Goal: Check status: Check status

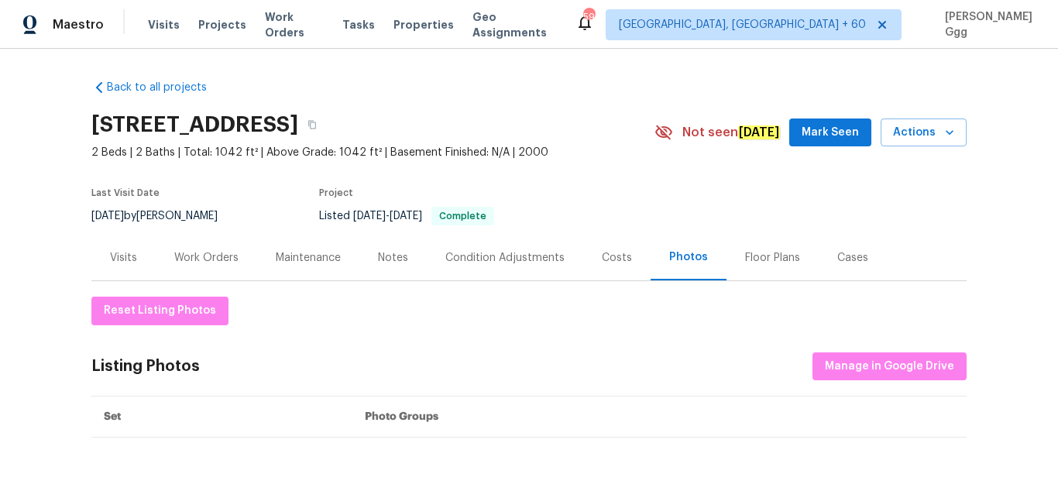
click at [160, 28] on span "Visits" at bounding box center [164, 24] width 32 height 15
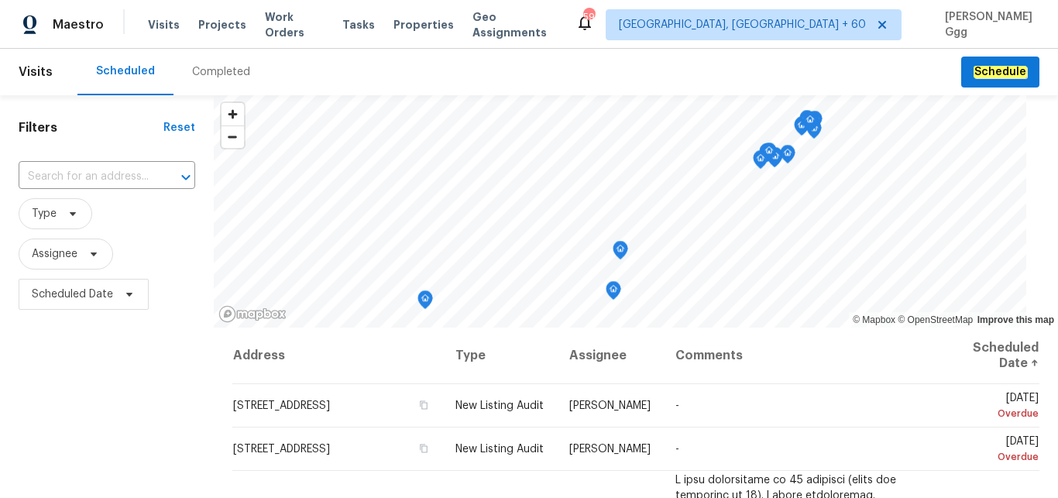
click at [204, 70] on div "Completed" at bounding box center [221, 71] width 58 height 15
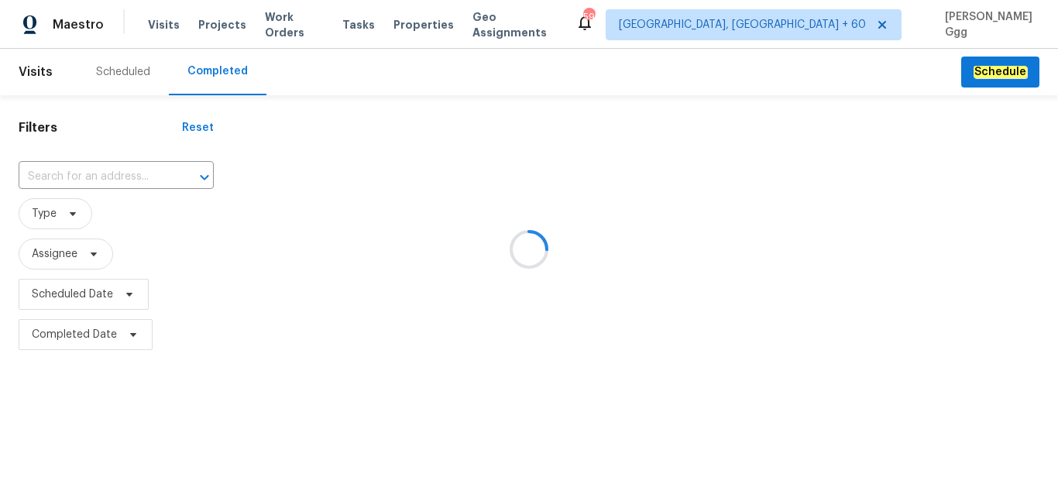
click at [58, 172] on div at bounding box center [529, 249] width 1058 height 498
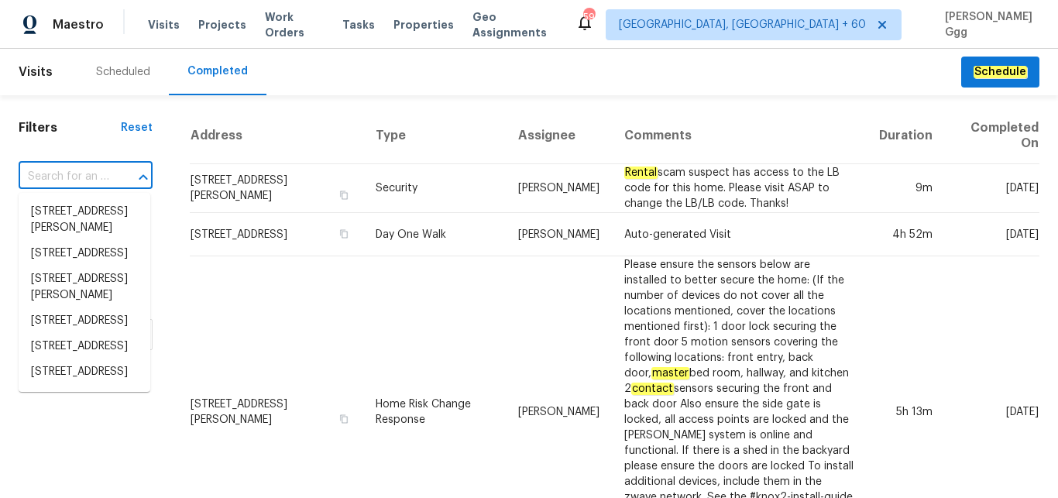
paste input "[STREET_ADDRESS]"
type input "[STREET_ADDRESS]"
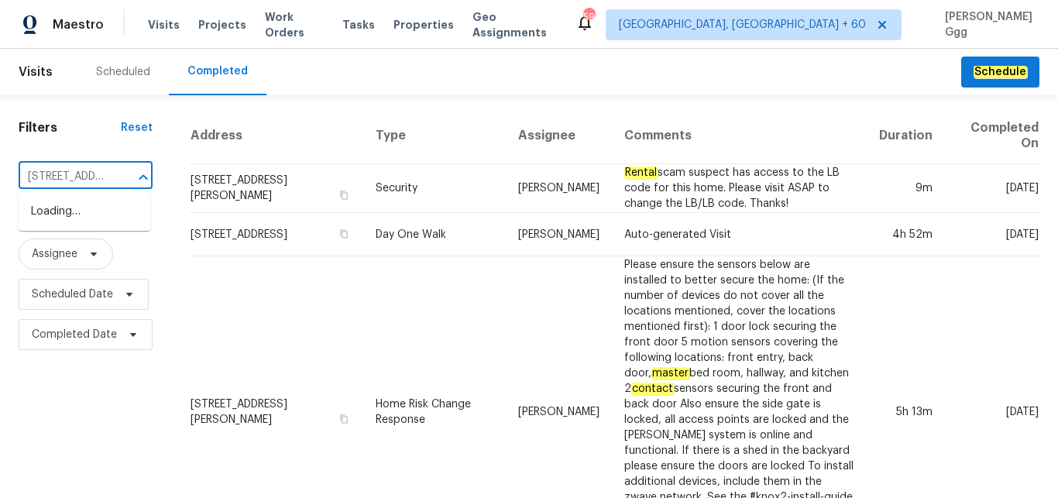
scroll to position [0, 138]
click at [65, 217] on li "[STREET_ADDRESS]" at bounding box center [85, 212] width 132 height 26
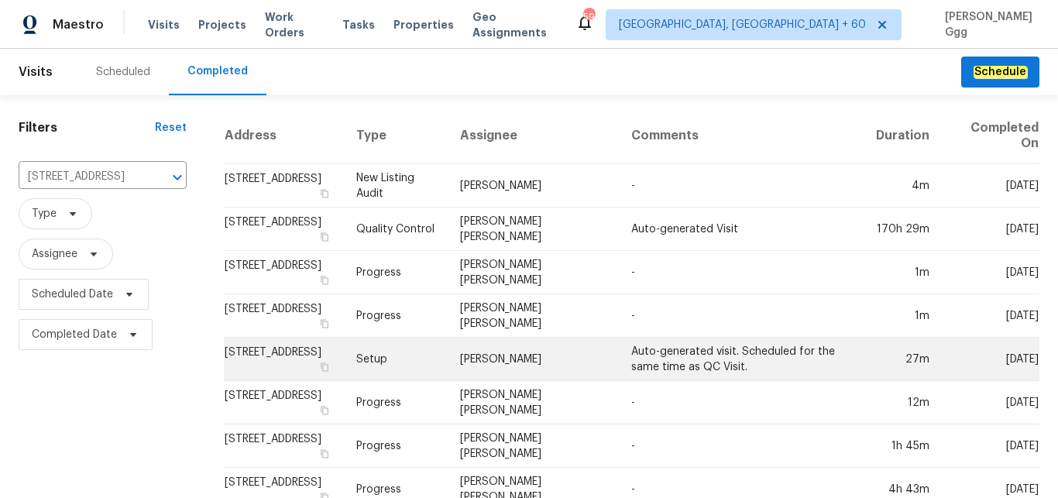
click at [430, 370] on td "Setup" at bounding box center [395, 359] width 103 height 43
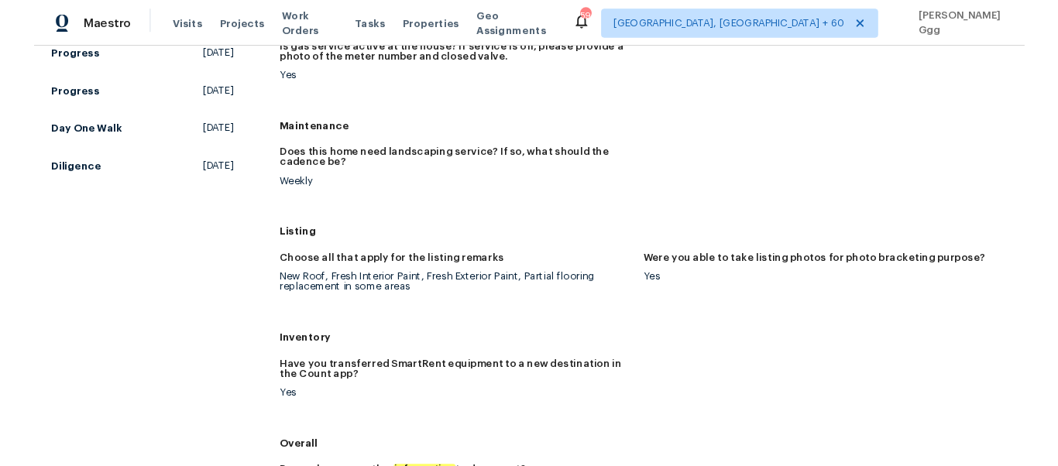
scroll to position [130, 0]
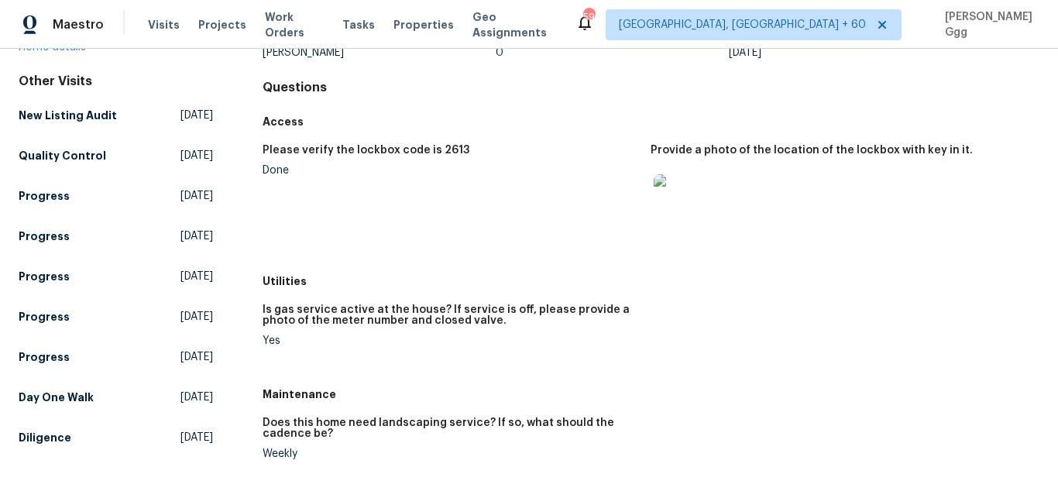
click at [448, 220] on figure "Please verify the lockbox code is 2613 Done" at bounding box center [457, 201] width 389 height 113
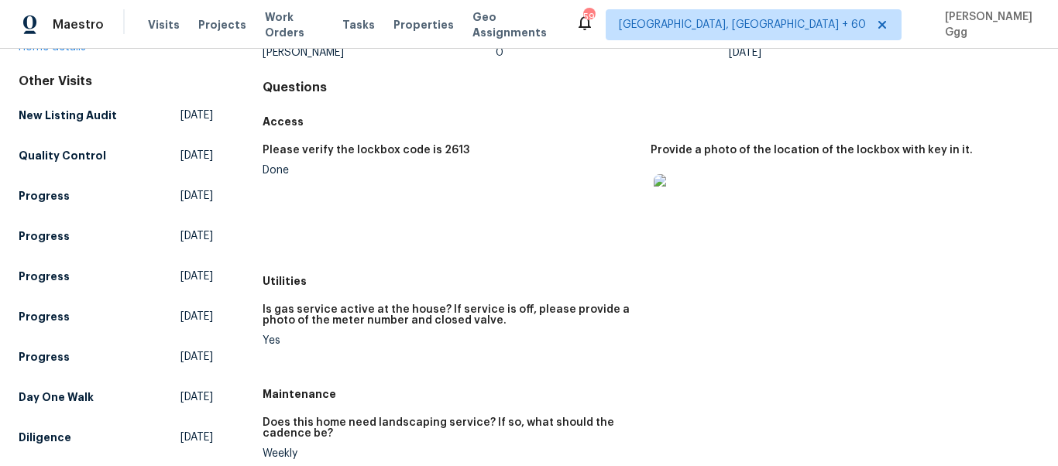
scroll to position [0, 0]
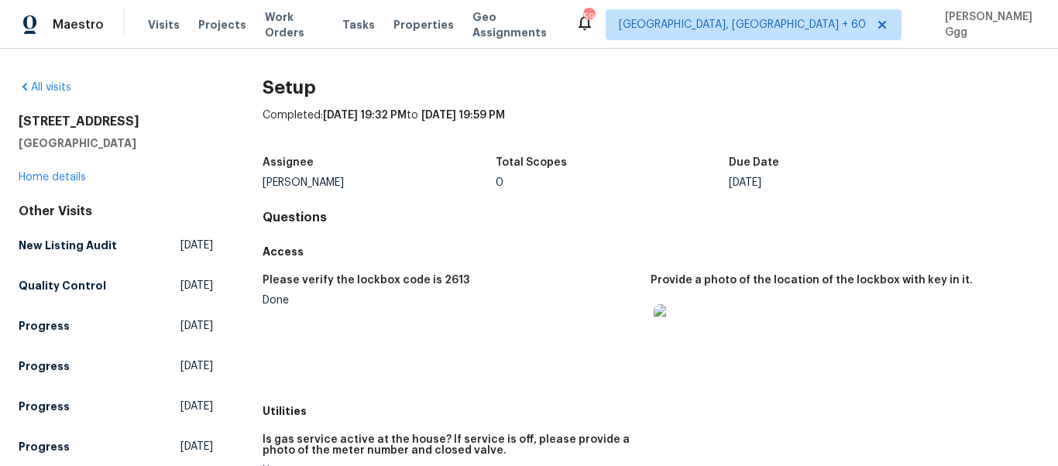
click at [155, 36] on div "Visits Projects Work Orders Tasks Properties Geo Assignments" at bounding box center [361, 24] width 427 height 31
click at [163, 21] on span "Visits" at bounding box center [164, 24] width 32 height 15
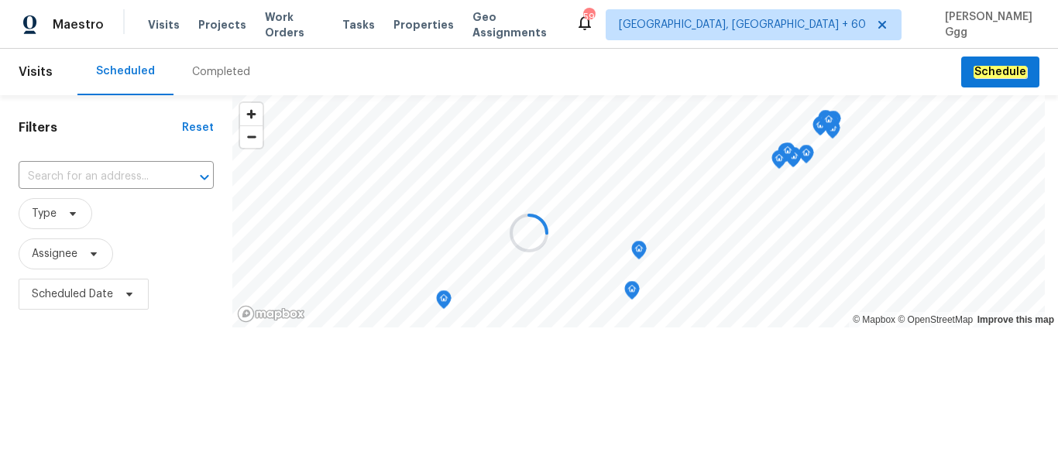
click at [207, 62] on div at bounding box center [529, 233] width 1058 height 466
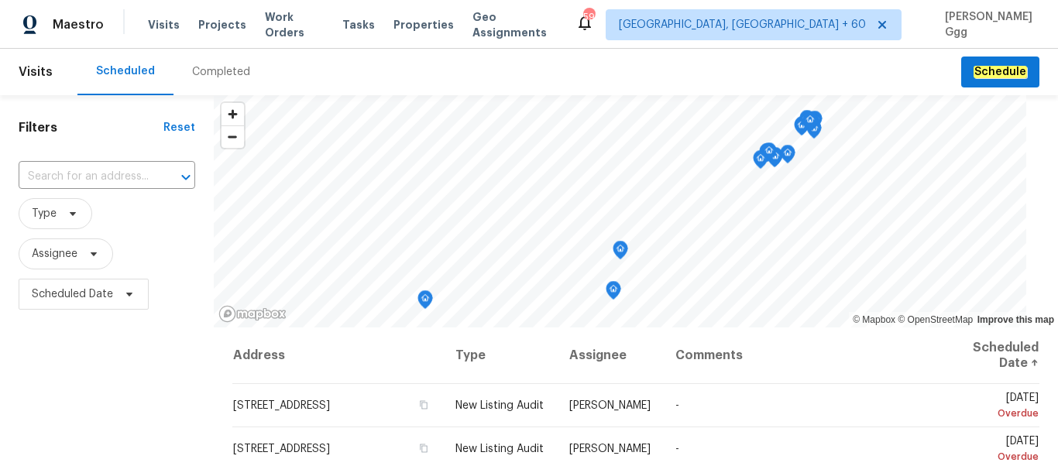
click at [208, 68] on div "Completed" at bounding box center [221, 71] width 58 height 15
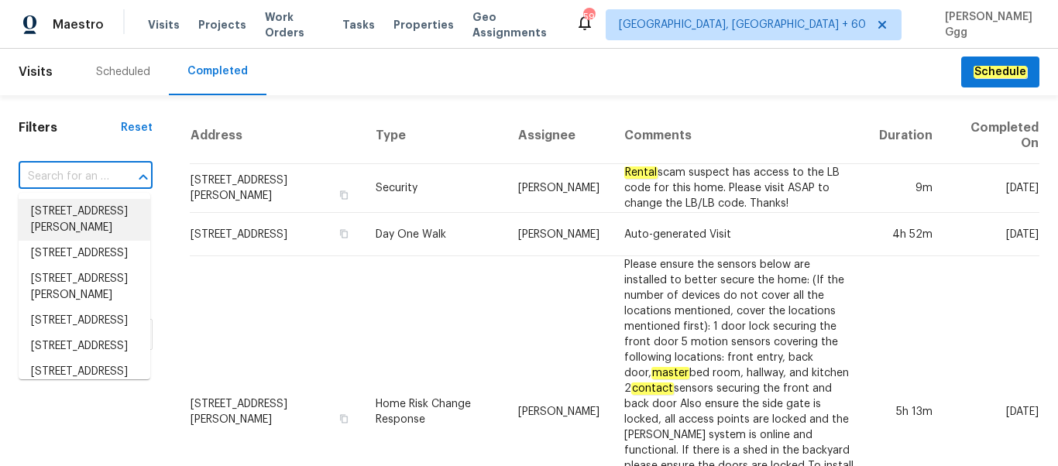
paste input "[STREET_ADDRESS]"
type input "[STREET_ADDRESS]"
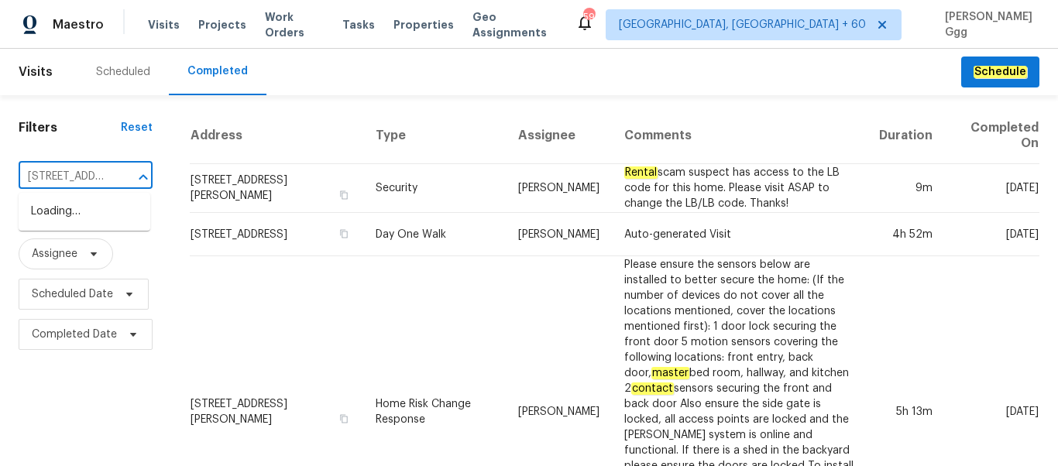
scroll to position [0, 121]
click at [84, 221] on li "[STREET_ADDRESS]" at bounding box center [85, 212] width 132 height 26
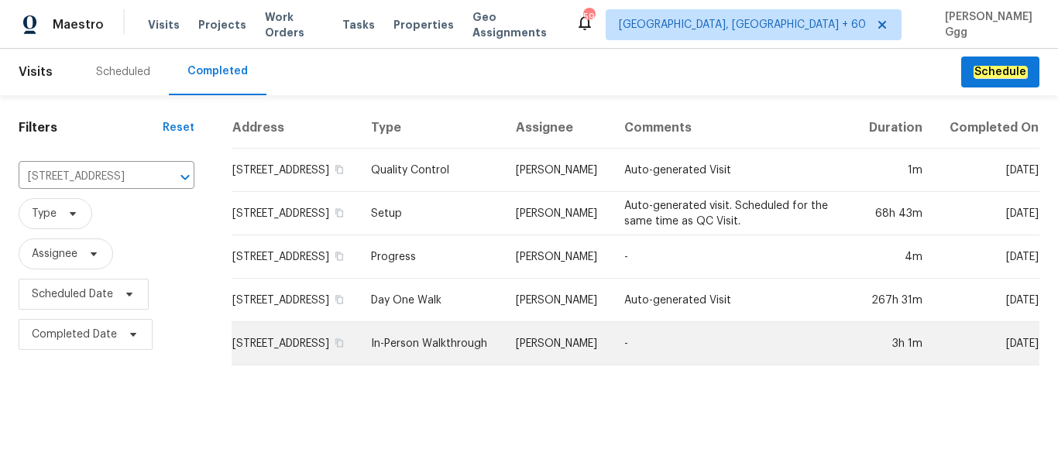
click at [456, 364] on td "In-Person Walkthrough" at bounding box center [431, 343] width 145 height 43
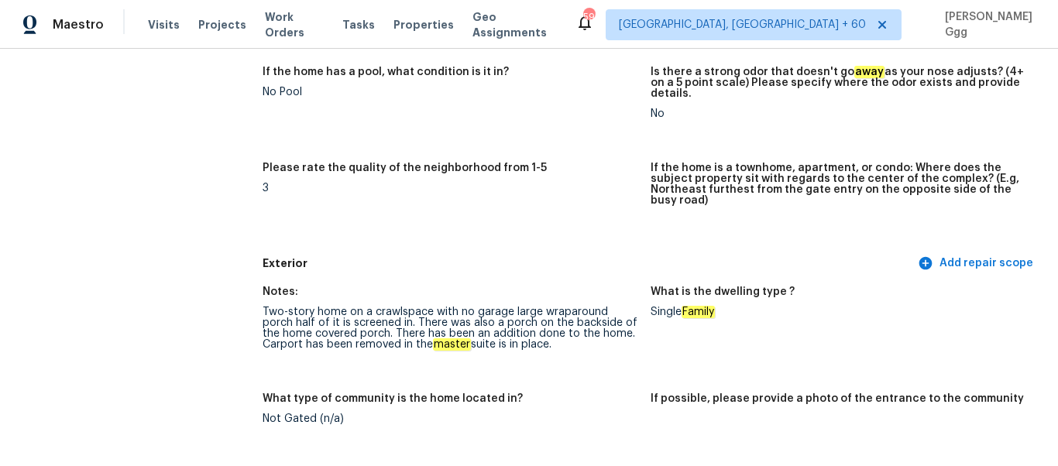
scroll to position [650, 0]
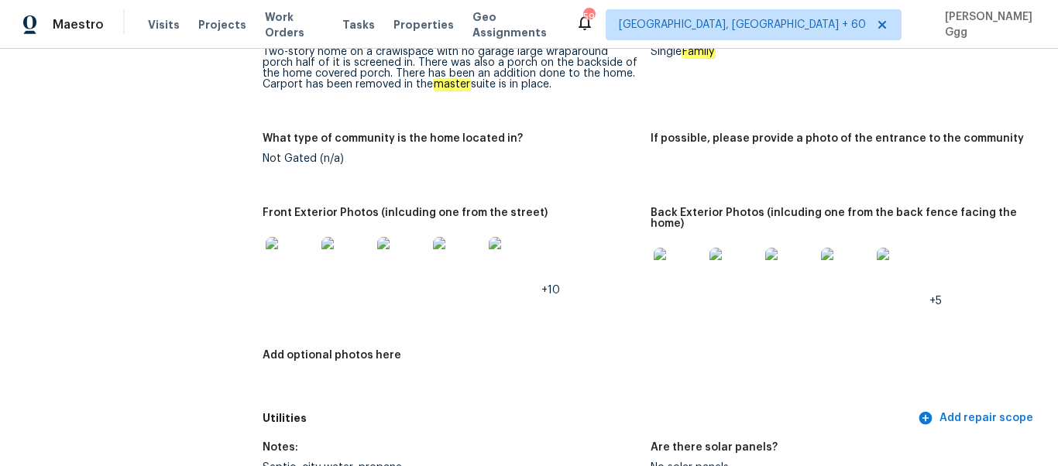
click at [679, 260] on img at bounding box center [679, 273] width 50 height 50
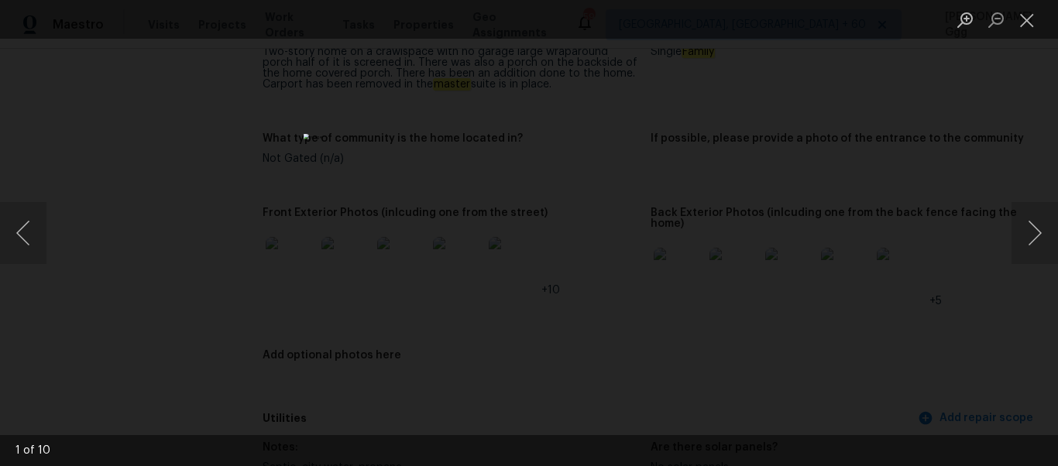
click at [679, 260] on img "Lightbox" at bounding box center [529, 233] width 451 height 199
click at [1034, 239] on button "Next image" at bounding box center [1034, 233] width 46 height 62
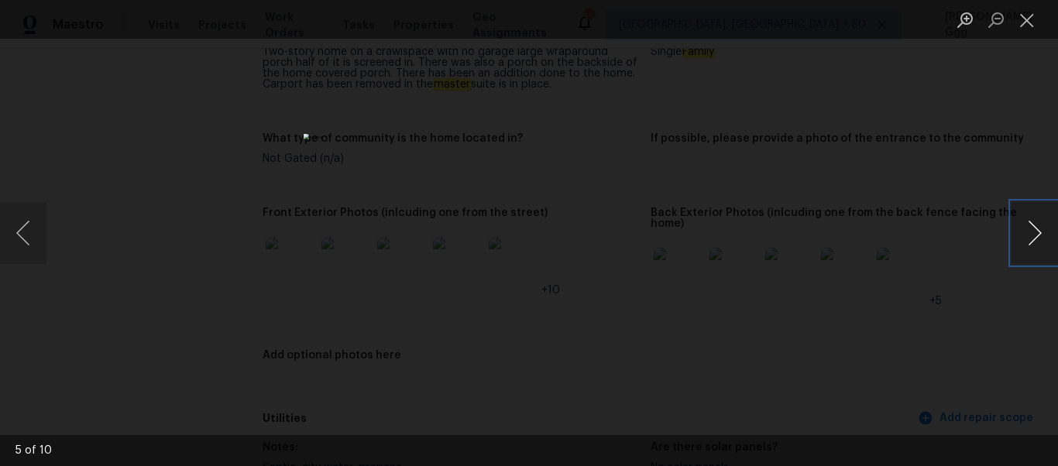
click at [1034, 239] on button "Next image" at bounding box center [1034, 233] width 46 height 62
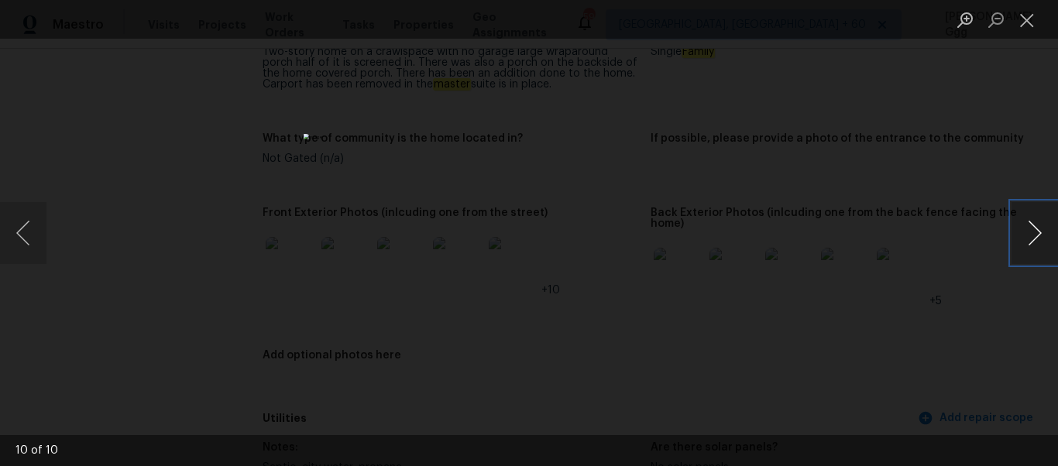
click at [1034, 239] on button "Next image" at bounding box center [1034, 233] width 46 height 62
click at [839, 286] on div "Lightbox" at bounding box center [529, 233] width 1058 height 466
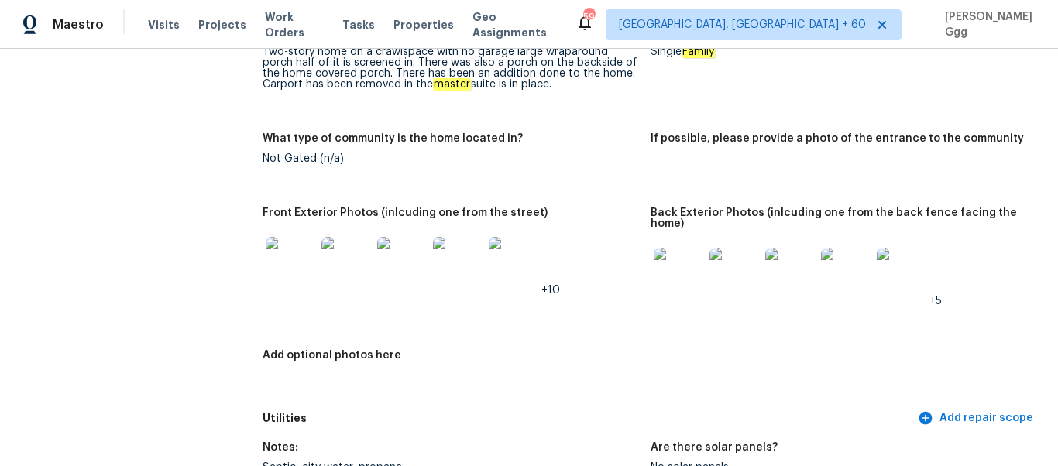
click at [308, 274] on img at bounding box center [291, 262] width 50 height 50
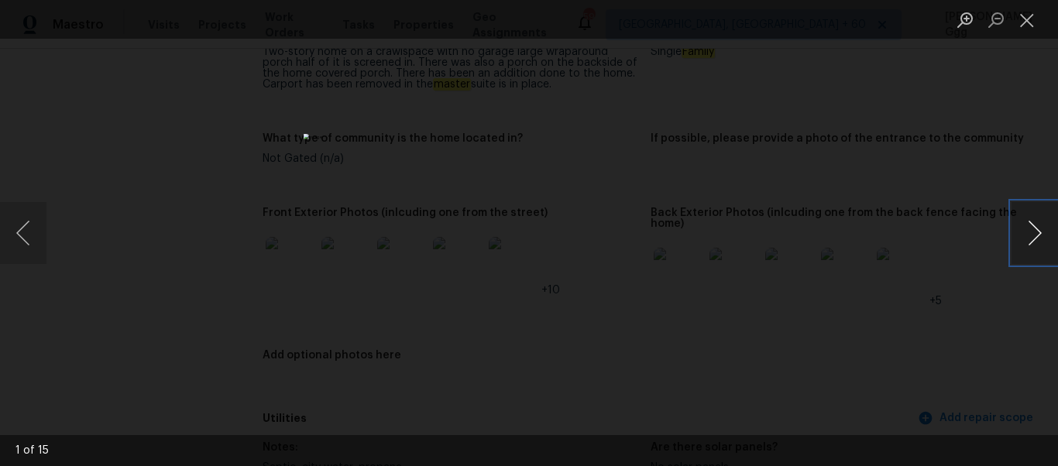
click at [1042, 239] on button "Next image" at bounding box center [1034, 233] width 46 height 62
click at [422, 229] on img "Lightbox" at bounding box center [529, 233] width 451 height 199
click at [1046, 238] on button "Next image" at bounding box center [1034, 233] width 46 height 62
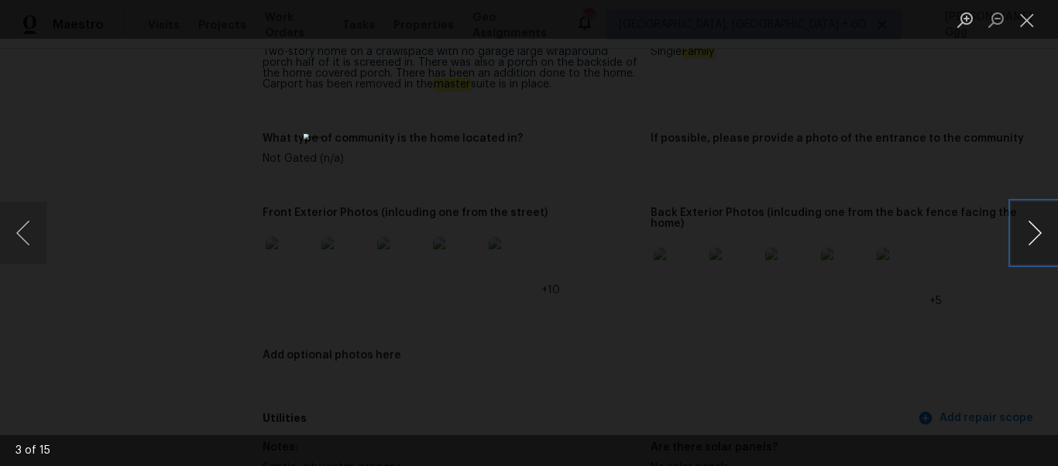
click at [1046, 238] on button "Next image" at bounding box center [1034, 233] width 46 height 62
click at [1042, 238] on button "Next image" at bounding box center [1034, 233] width 46 height 62
click at [522, 225] on img "Lightbox" at bounding box center [529, 233] width 451 height 199
click at [516, 246] on img "Lightbox" at bounding box center [529, 233] width 451 height 199
click at [564, 322] on img "Lightbox" at bounding box center [622, 309] width 3657 height 1611
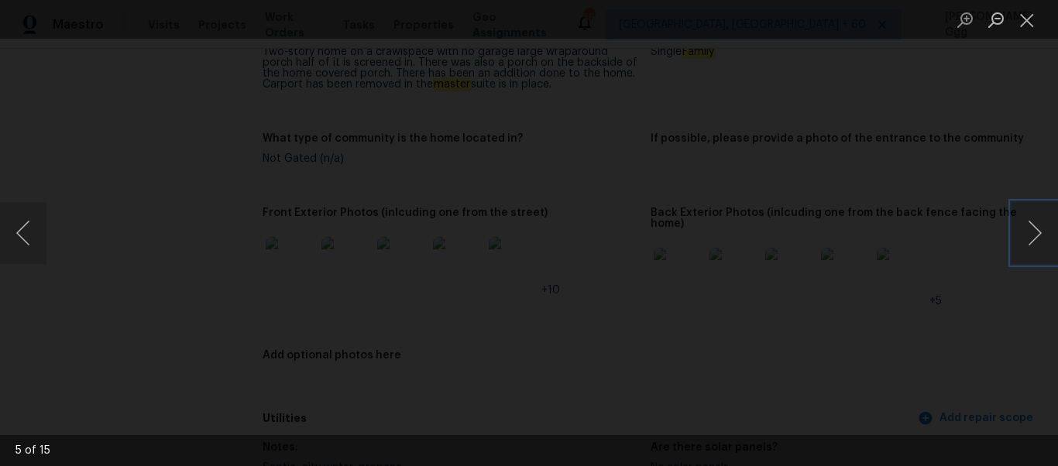
click at [427, 345] on img "Lightbox" at bounding box center [764, 299] width 3657 height 1611
click at [1029, 29] on button "Close lightbox" at bounding box center [1026, 19] width 31 height 27
